Goal: Task Accomplishment & Management: Manage account settings

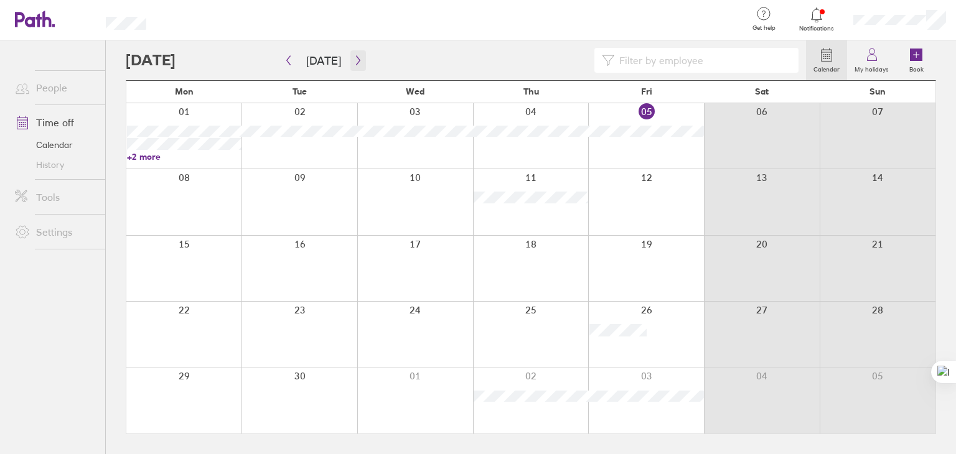
click at [356, 65] on icon "button" at bounding box center [358, 60] width 9 height 10
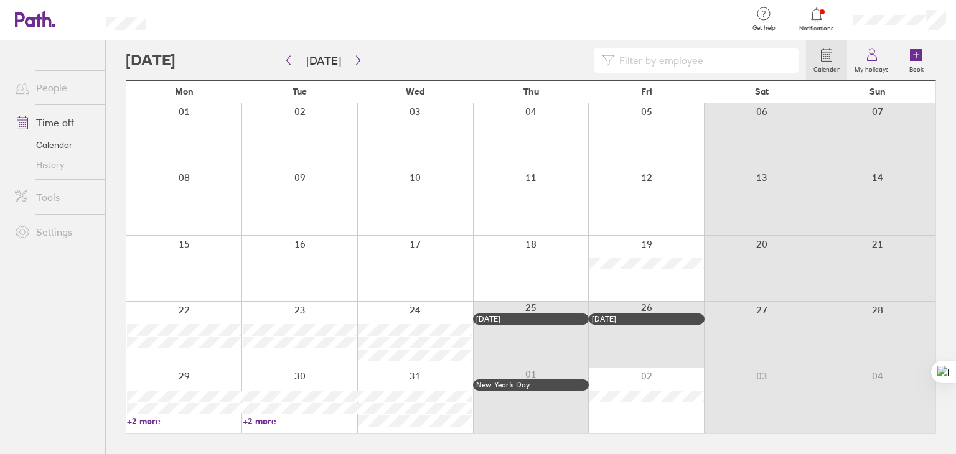
click at [136, 418] on link "+2 more" at bounding box center [184, 421] width 115 height 11
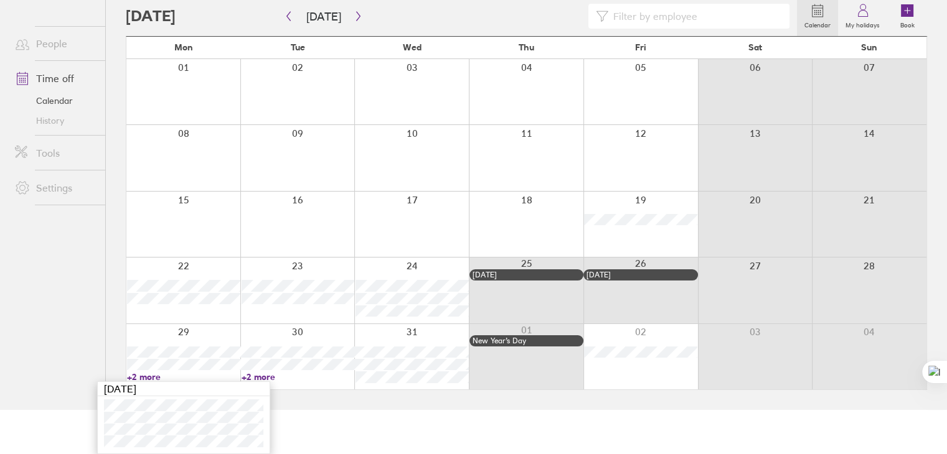
click at [266, 378] on link "+2 more" at bounding box center [298, 377] width 113 height 11
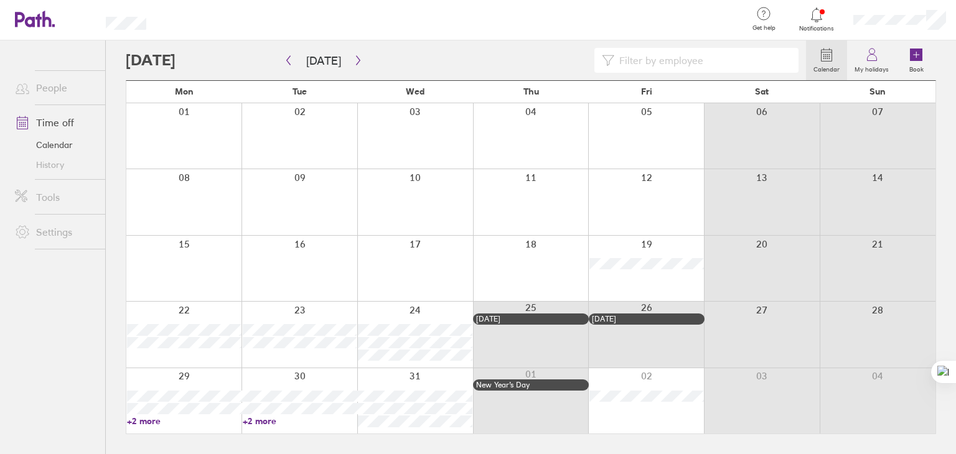
click at [266, 420] on link "+2 more" at bounding box center [300, 421] width 115 height 11
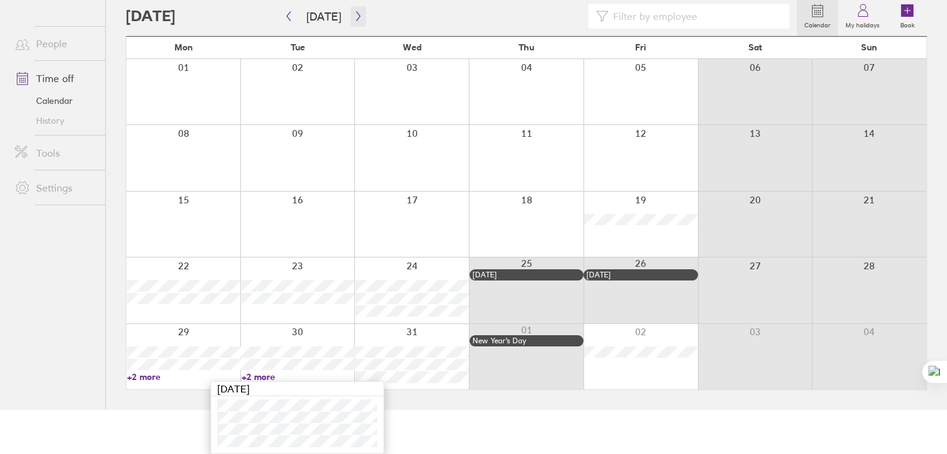
click at [354, 16] on icon "button" at bounding box center [358, 16] width 9 height 10
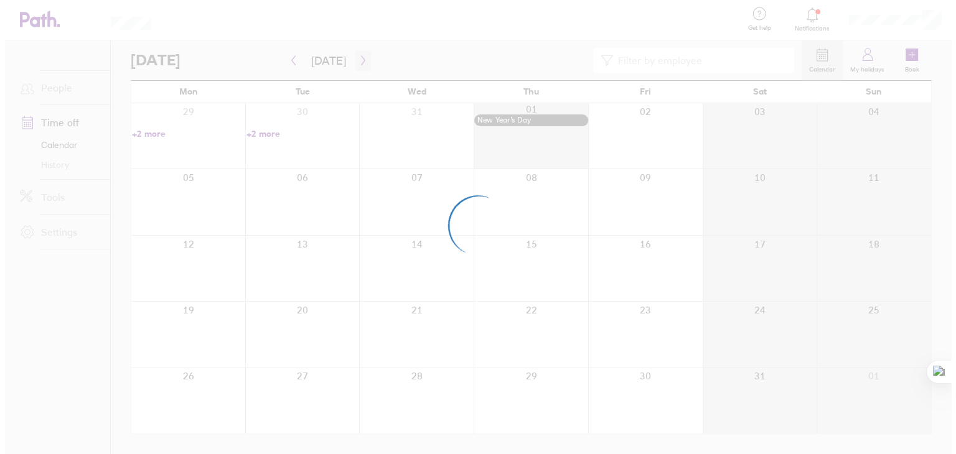
scroll to position [0, 0]
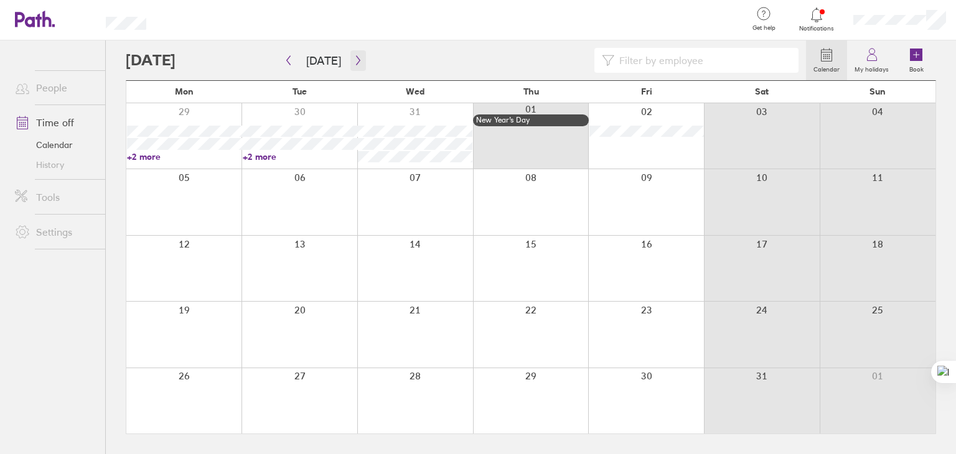
click at [354, 58] on icon "button" at bounding box center [358, 60] width 9 height 10
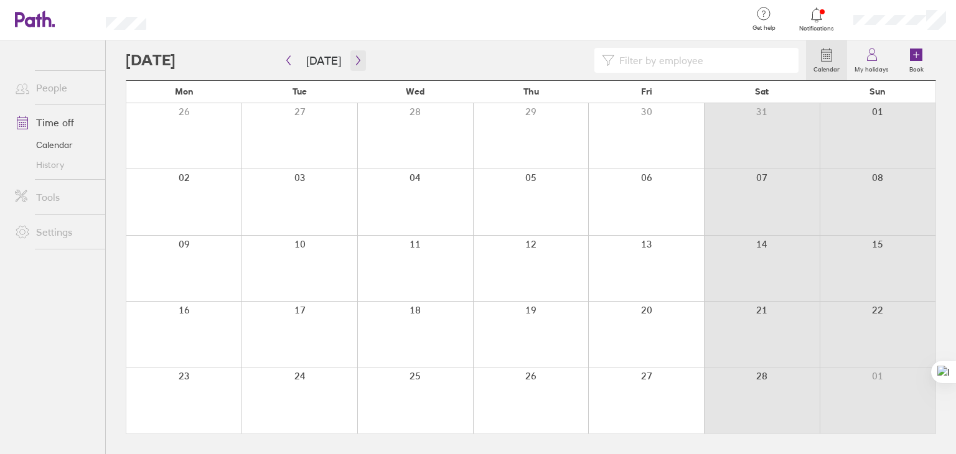
click at [354, 58] on icon "button" at bounding box center [358, 60] width 9 height 10
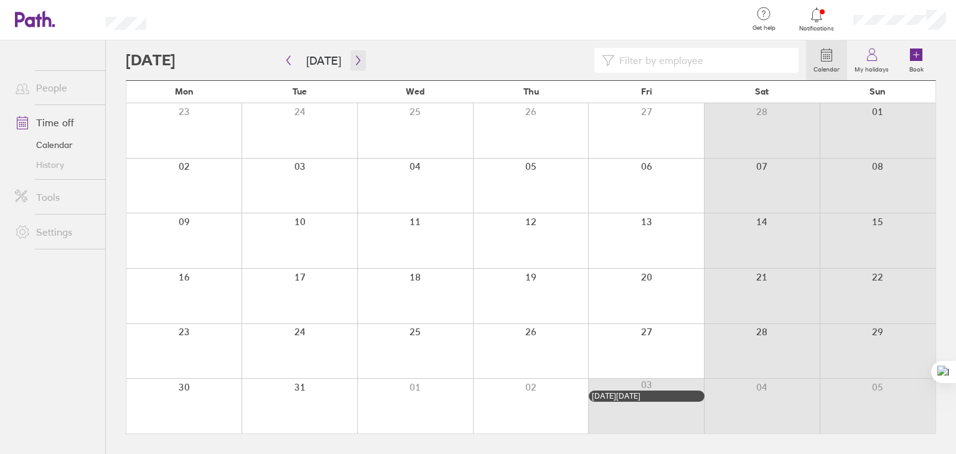
click at [354, 58] on icon "button" at bounding box center [358, 60] width 9 height 10
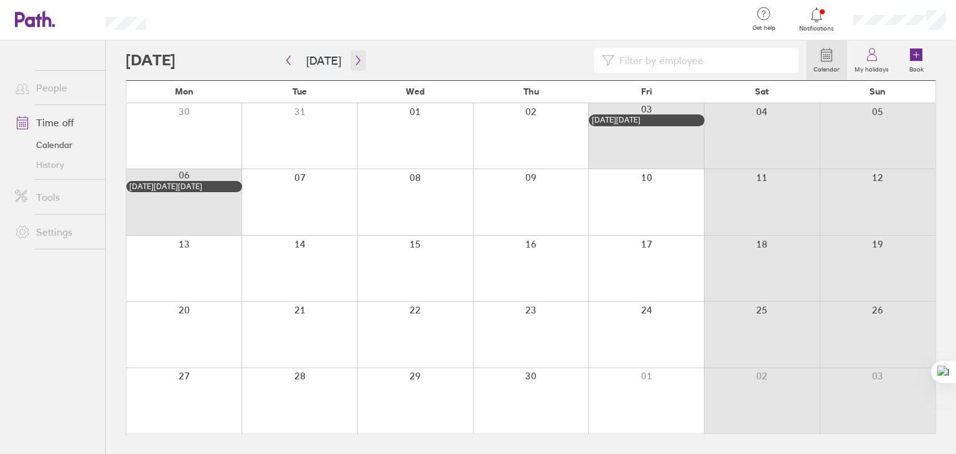
click at [354, 58] on icon "button" at bounding box center [358, 60] width 9 height 10
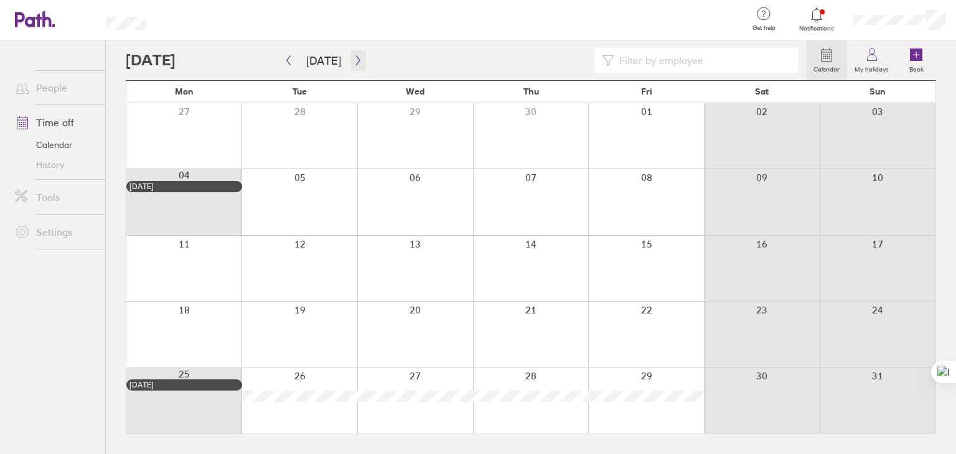
click at [354, 58] on icon "button" at bounding box center [358, 60] width 9 height 10
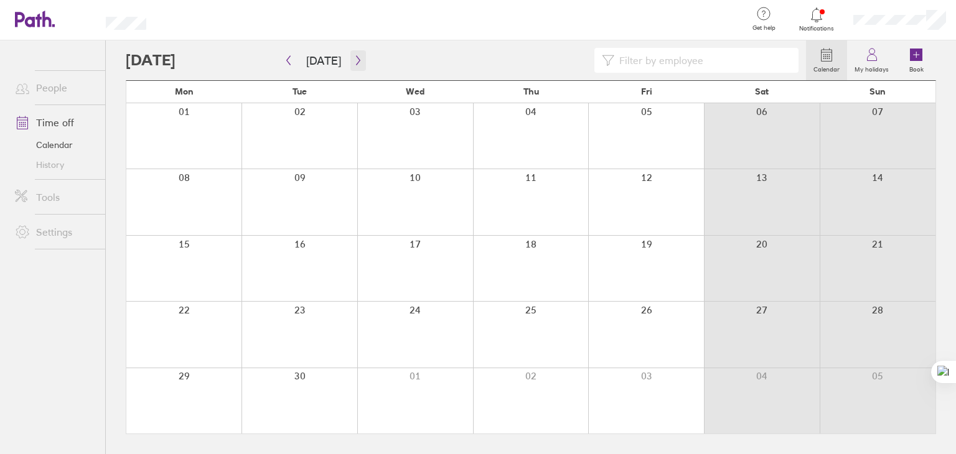
click at [354, 58] on icon "button" at bounding box center [358, 60] width 9 height 10
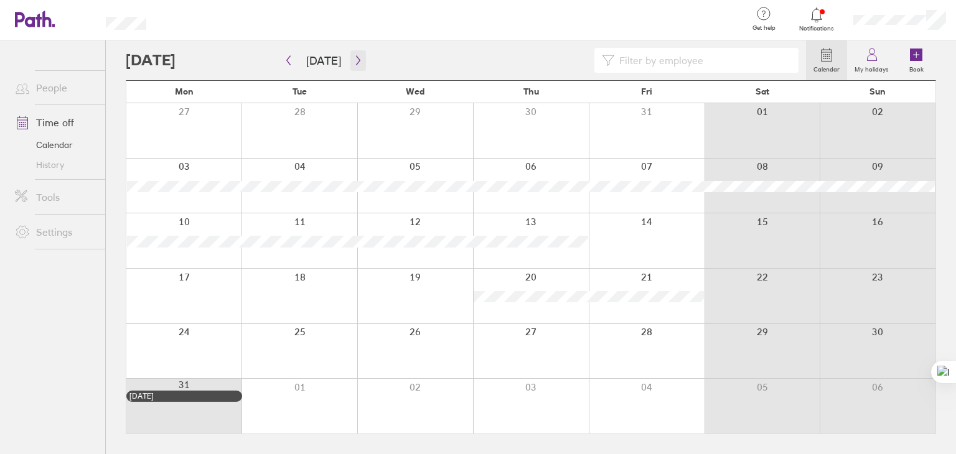
click at [354, 58] on icon "button" at bounding box center [358, 60] width 9 height 10
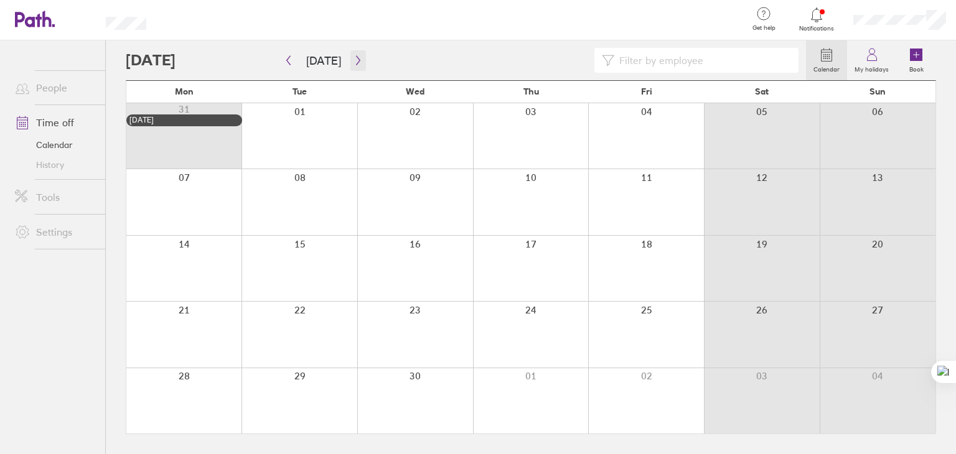
click at [354, 58] on icon "button" at bounding box center [358, 60] width 9 height 10
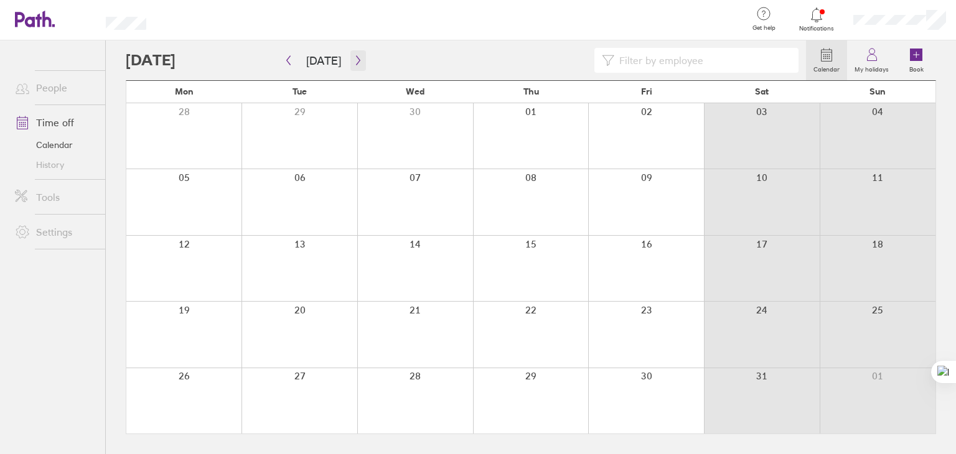
click at [354, 58] on icon "button" at bounding box center [358, 60] width 9 height 10
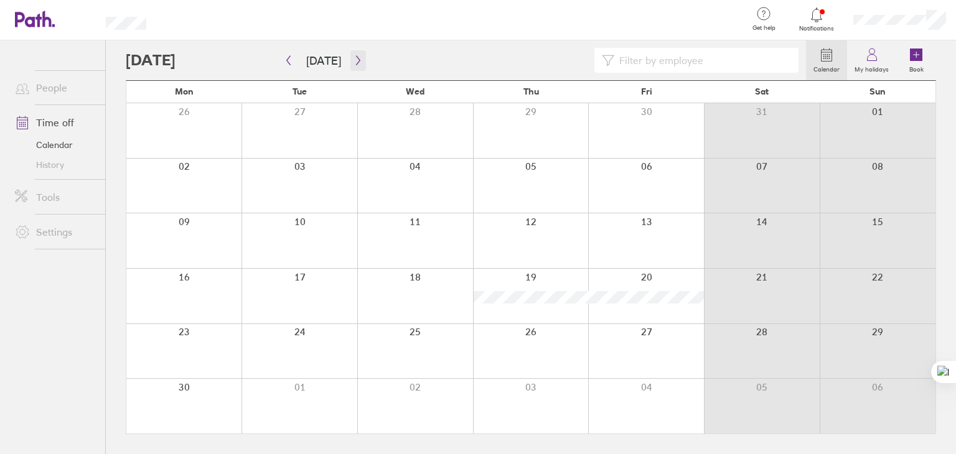
click at [354, 58] on icon "button" at bounding box center [358, 60] width 9 height 10
